Goal: Information Seeking & Learning: Check status

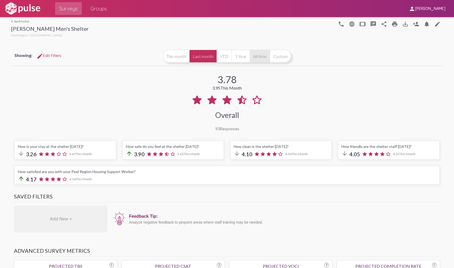
click at [261, 60] on button "All time" at bounding box center [260, 56] width 20 height 13
click at [16, 23] on link "arrow_back_ios back to list" at bounding box center [50, 21] width 78 height 4
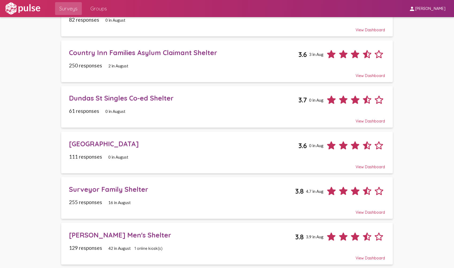
scroll to position [63, 0]
click at [154, 237] on div "[PERSON_NAME] Men's Shelter" at bounding box center [182, 234] width 226 height 8
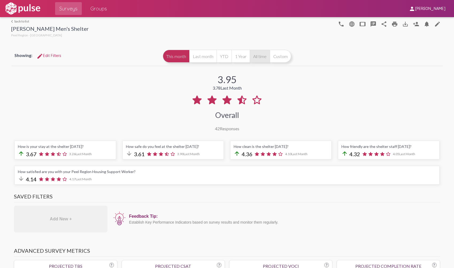
click at [261, 57] on button "All time" at bounding box center [260, 56] width 20 height 13
click at [175, 57] on button "This month" at bounding box center [176, 56] width 26 height 13
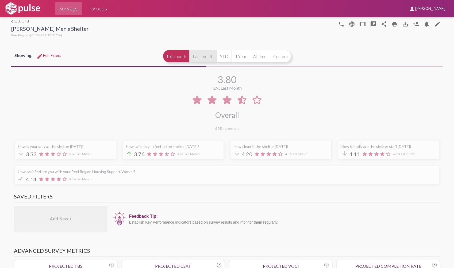
click at [199, 58] on button "Last month" at bounding box center [202, 56] width 27 height 13
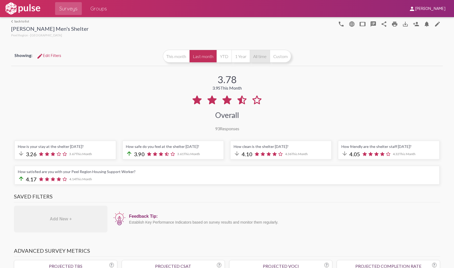
click at [261, 56] on button "All time" at bounding box center [260, 56] width 20 height 13
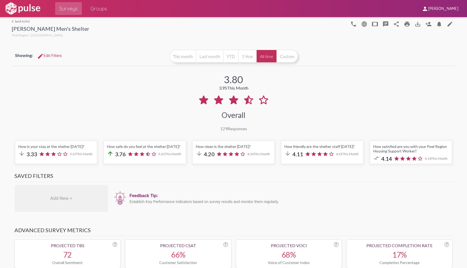
click at [28, 21] on link "arrow_back_ios back to list" at bounding box center [51, 21] width 78 height 4
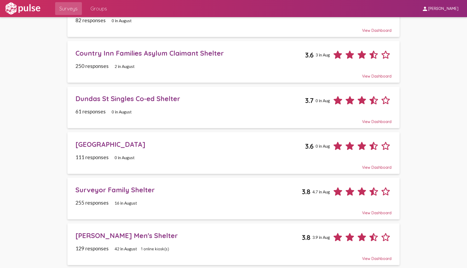
scroll to position [63, 0]
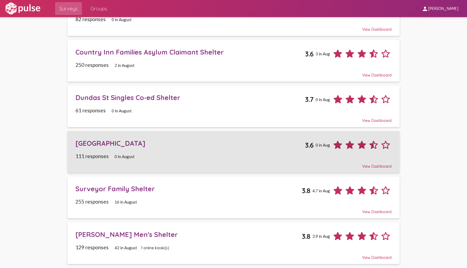
click at [194, 139] on div "[GEOGRAPHIC_DATA]" at bounding box center [190, 143] width 230 height 8
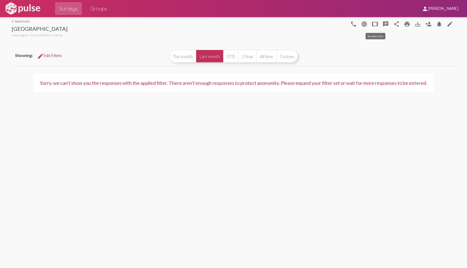
click at [374, 26] on mat-icon "tablet" at bounding box center [375, 24] width 6 height 6
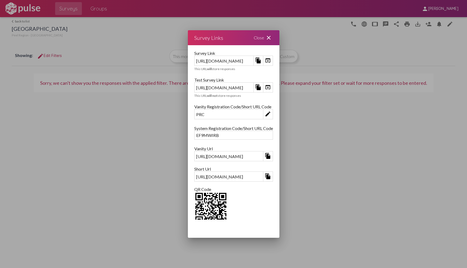
click at [195, 137] on div "EF9MWIRB" at bounding box center [234, 135] width 78 height 8
copy div "EF9MWIRB"
click at [279, 39] on div "Close close" at bounding box center [263, 37] width 32 height 15
